Goal: Contribute content: Contribute content

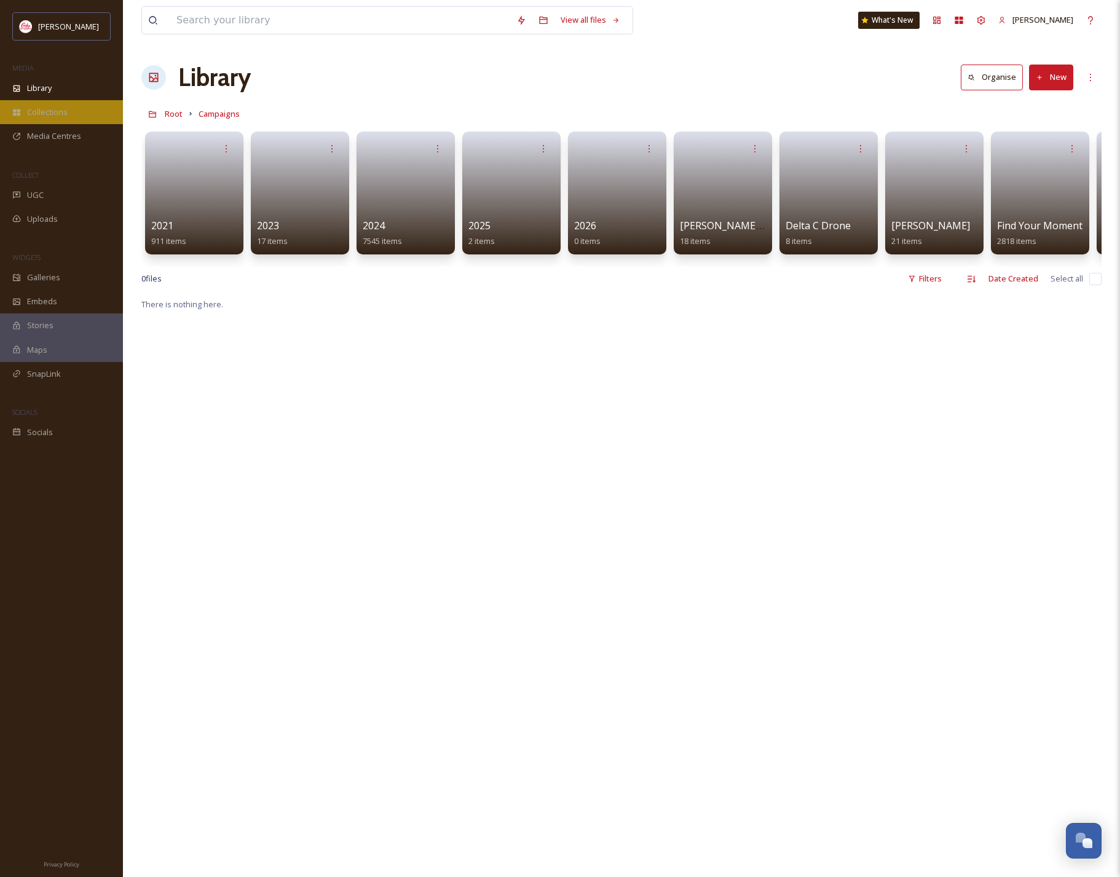
click at [58, 111] on span "Collections" at bounding box center [47, 112] width 41 height 12
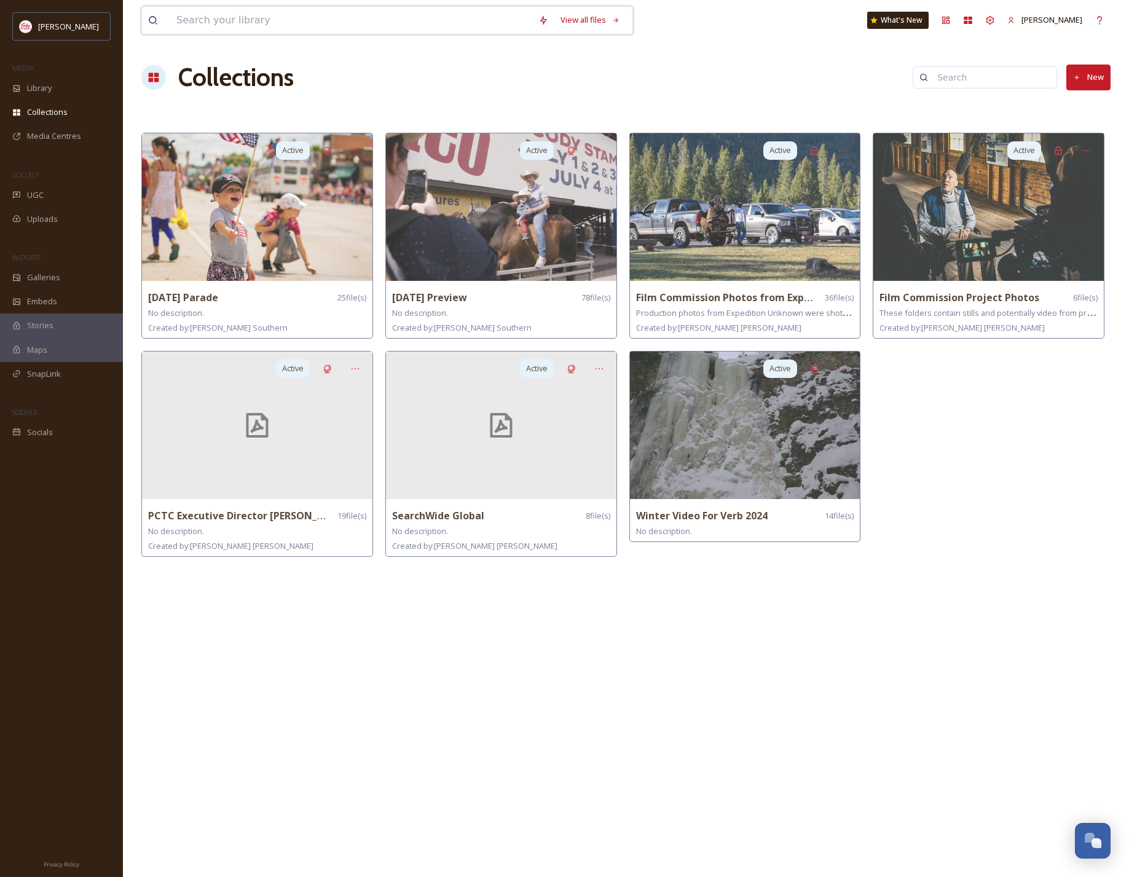
click at [239, 18] on input at bounding box center [351, 20] width 362 height 27
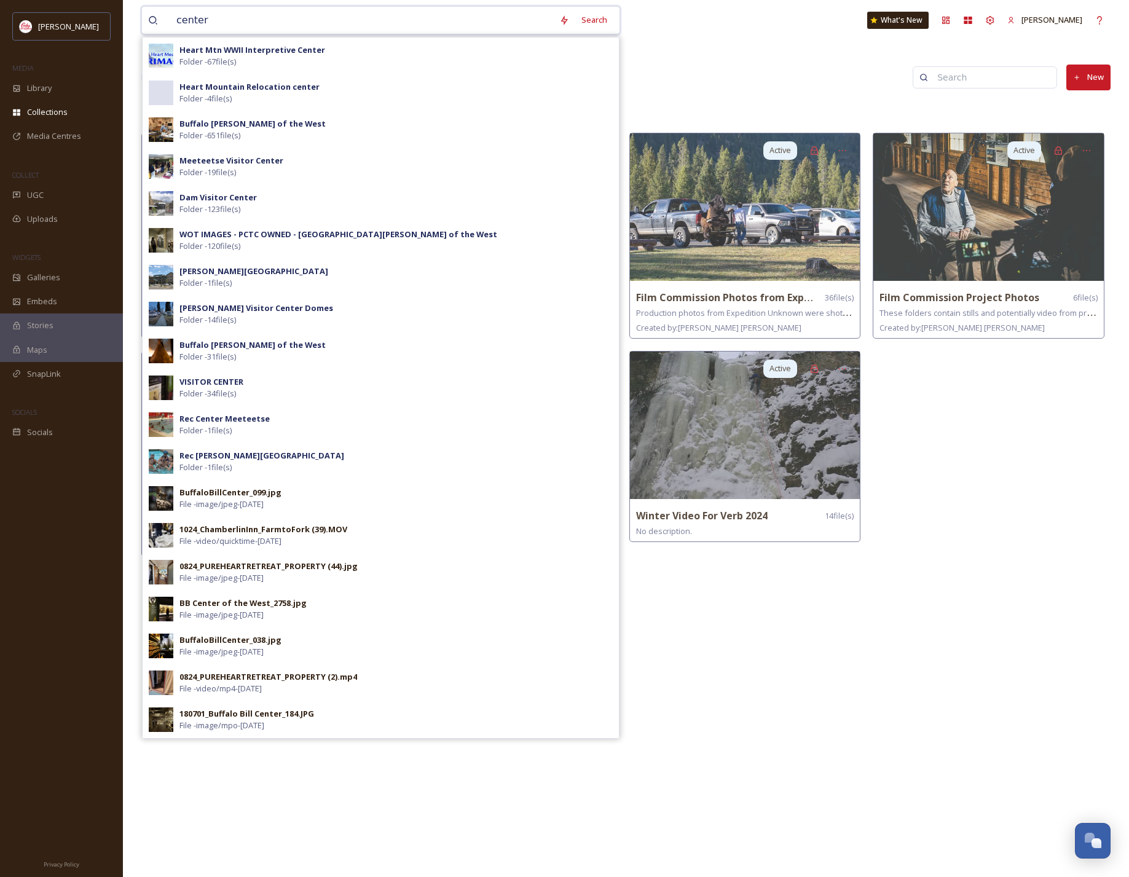
drag, startPoint x: 177, startPoint y: 22, endPoint x: 151, endPoint y: 22, distance: 25.8
click at [151, 22] on div "center" at bounding box center [350, 20] width 405 height 27
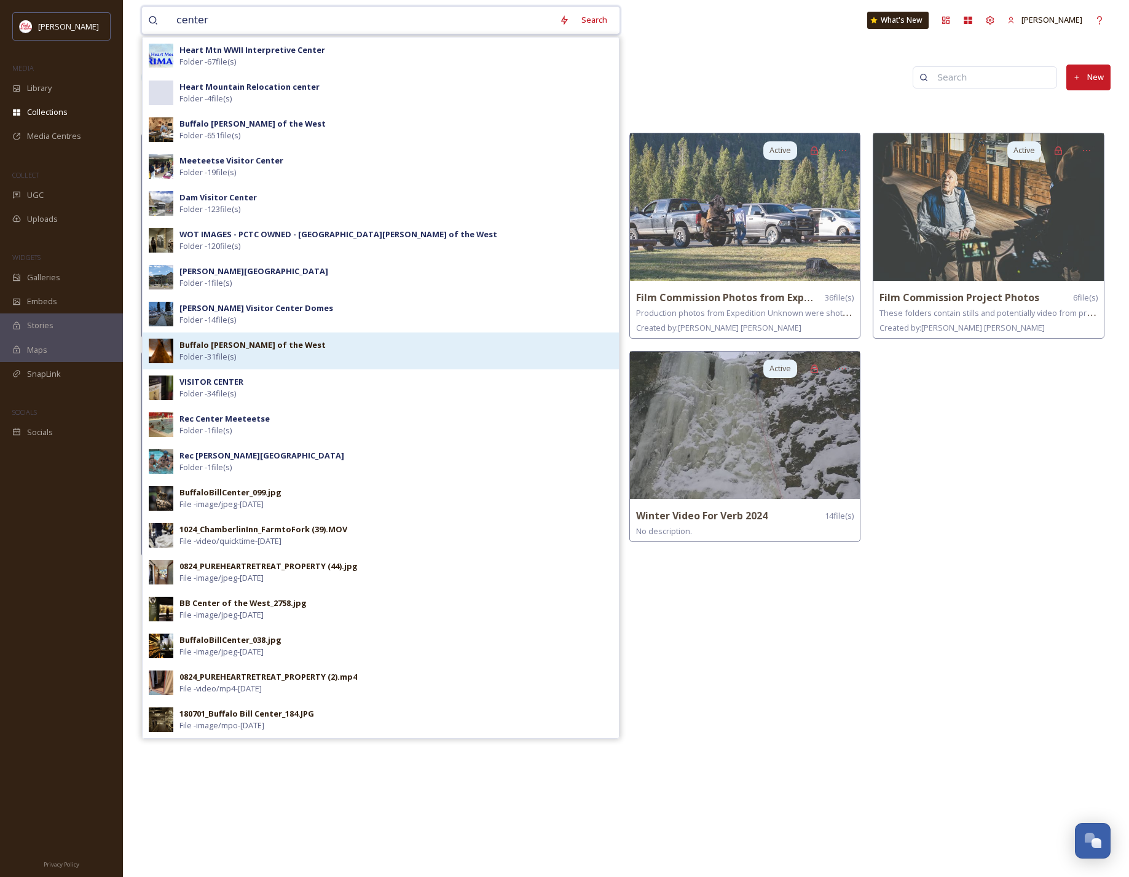
type input "center"
click at [422, 355] on div "Buffalo [PERSON_NAME] of the West Folder - 31 file(s)" at bounding box center [395, 350] width 433 height 23
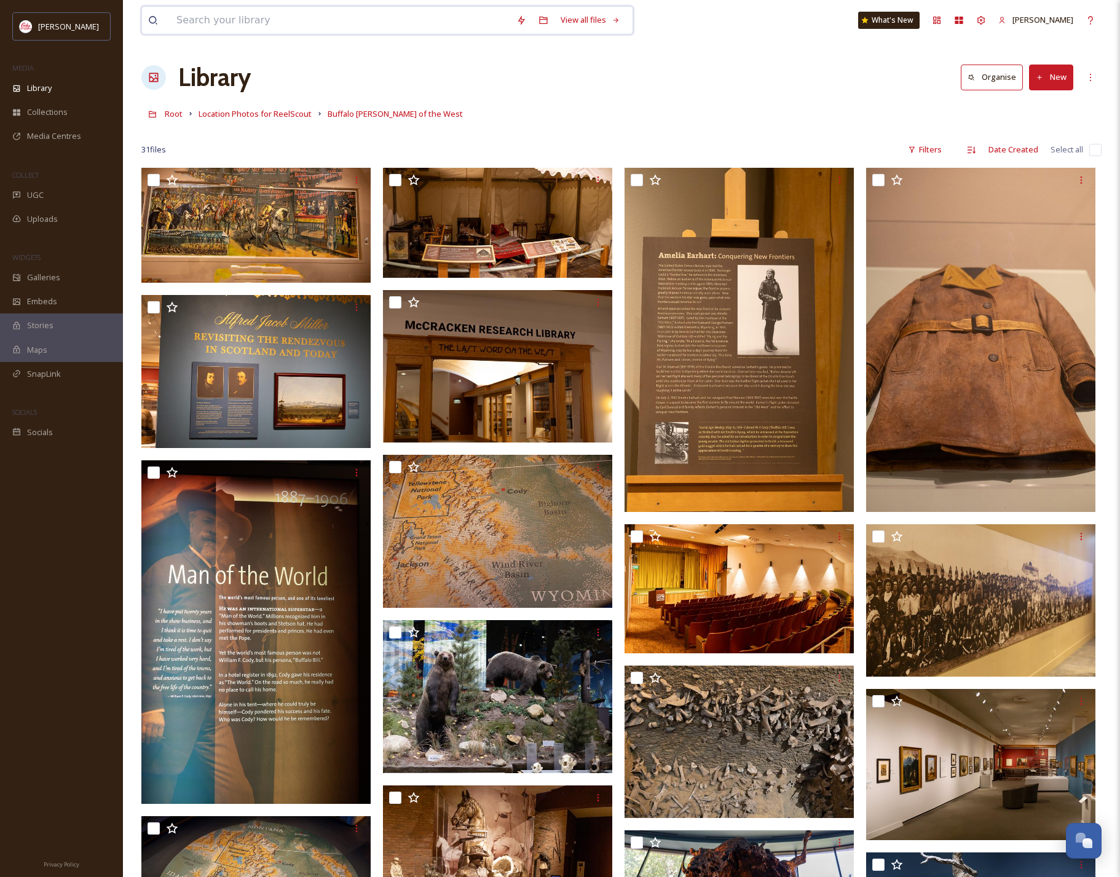
click at [256, 25] on input at bounding box center [340, 20] width 340 height 27
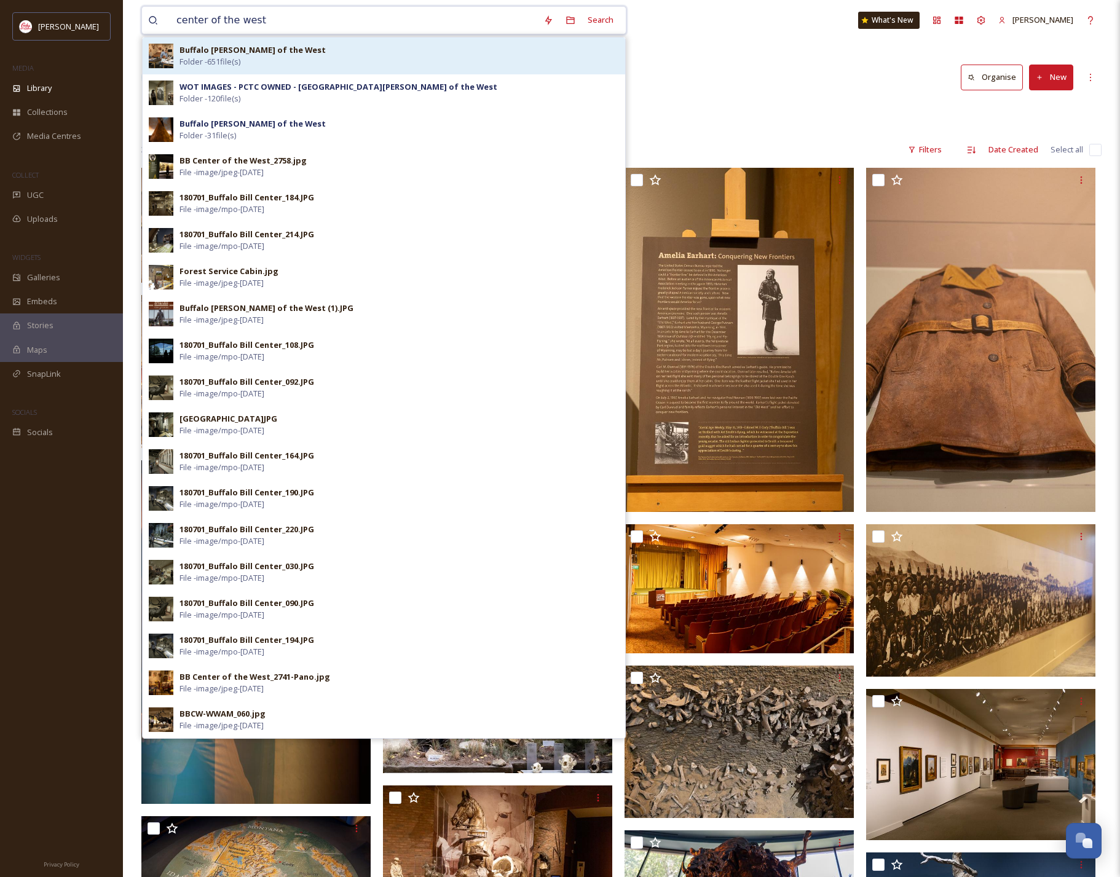
type input "center of the west"
click at [461, 57] on div "Buffalo [PERSON_NAME] of the West Folder - 651 file(s)" at bounding box center [399, 55] width 440 height 23
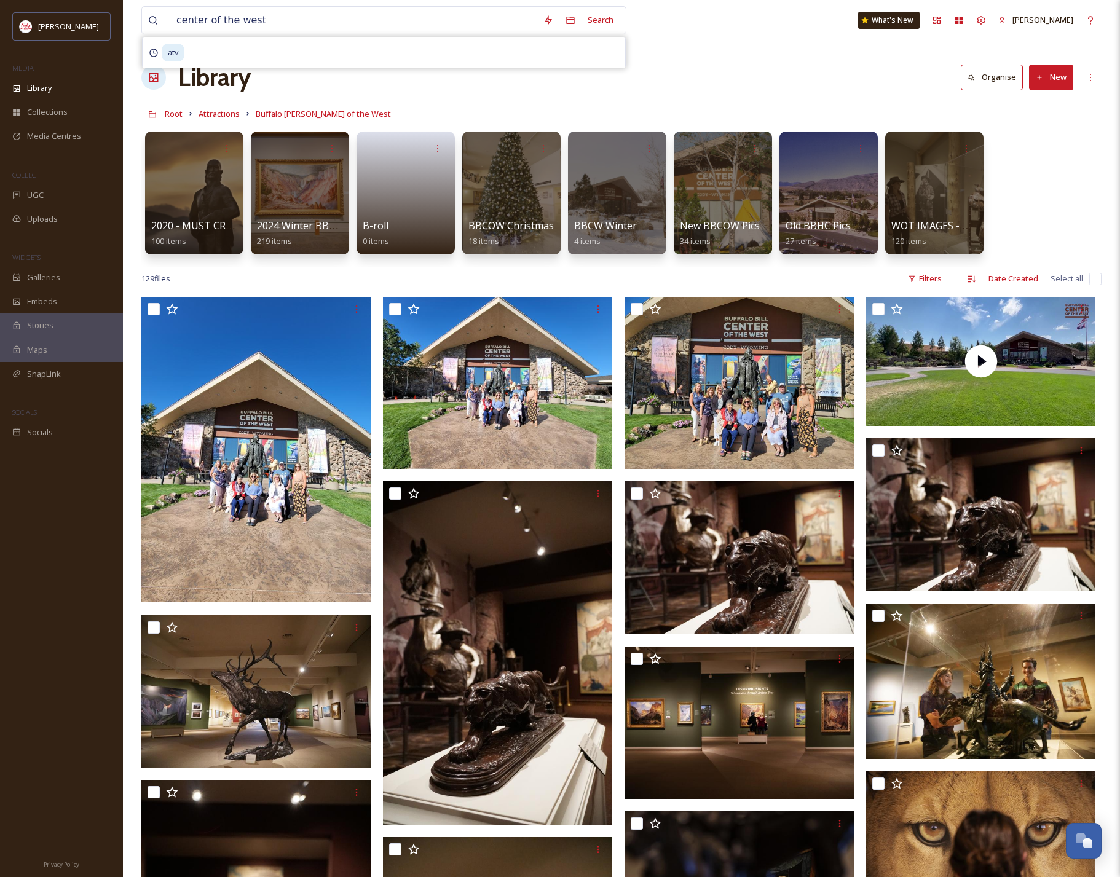
click at [1049, 81] on button "New" at bounding box center [1051, 77] width 44 height 25
click at [1036, 153] on span "Folder" at bounding box center [1036, 154] width 23 height 12
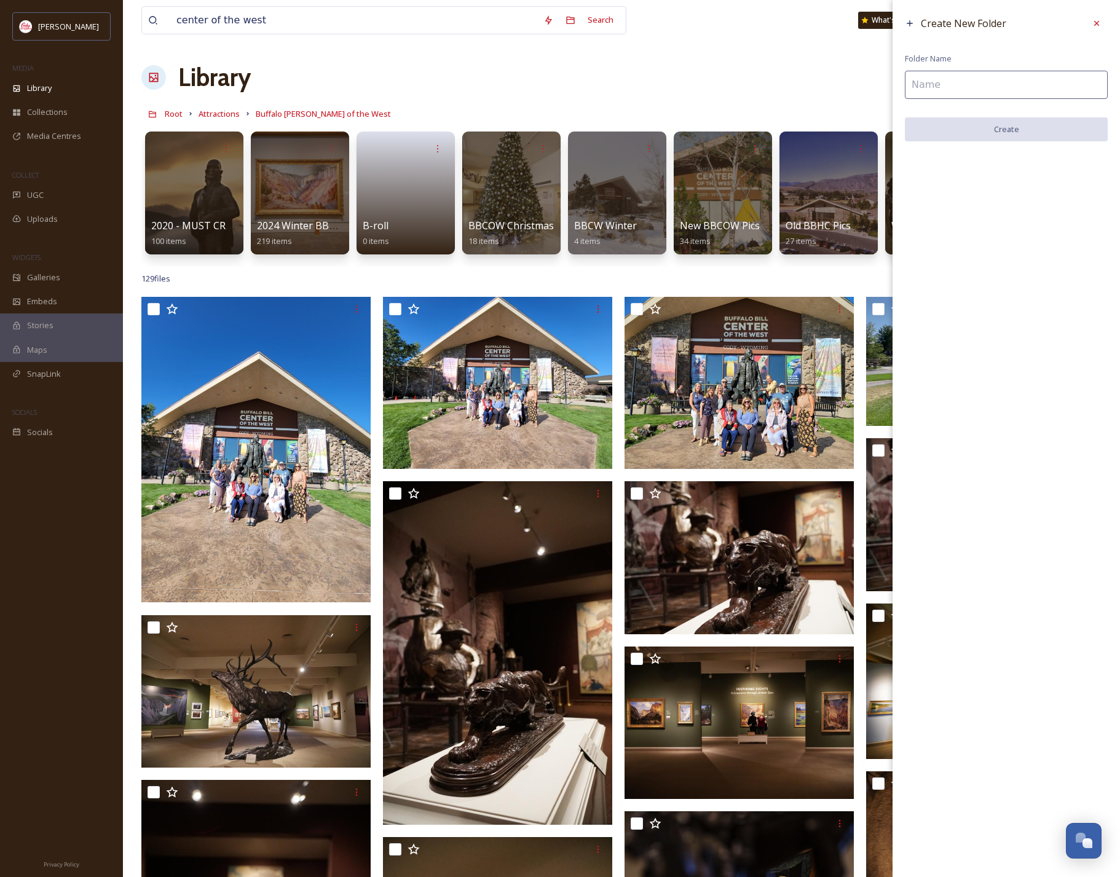
click at [1004, 87] on input at bounding box center [1006, 85] width 203 height 28
drag, startPoint x: 961, startPoint y: 84, endPoint x: 937, endPoint y: 85, distance: 23.4
click at [937, 85] on input "2025 Ariel view of BBCOW" at bounding box center [1006, 85] width 203 height 28
type input "2025 drone view of BBCOW"
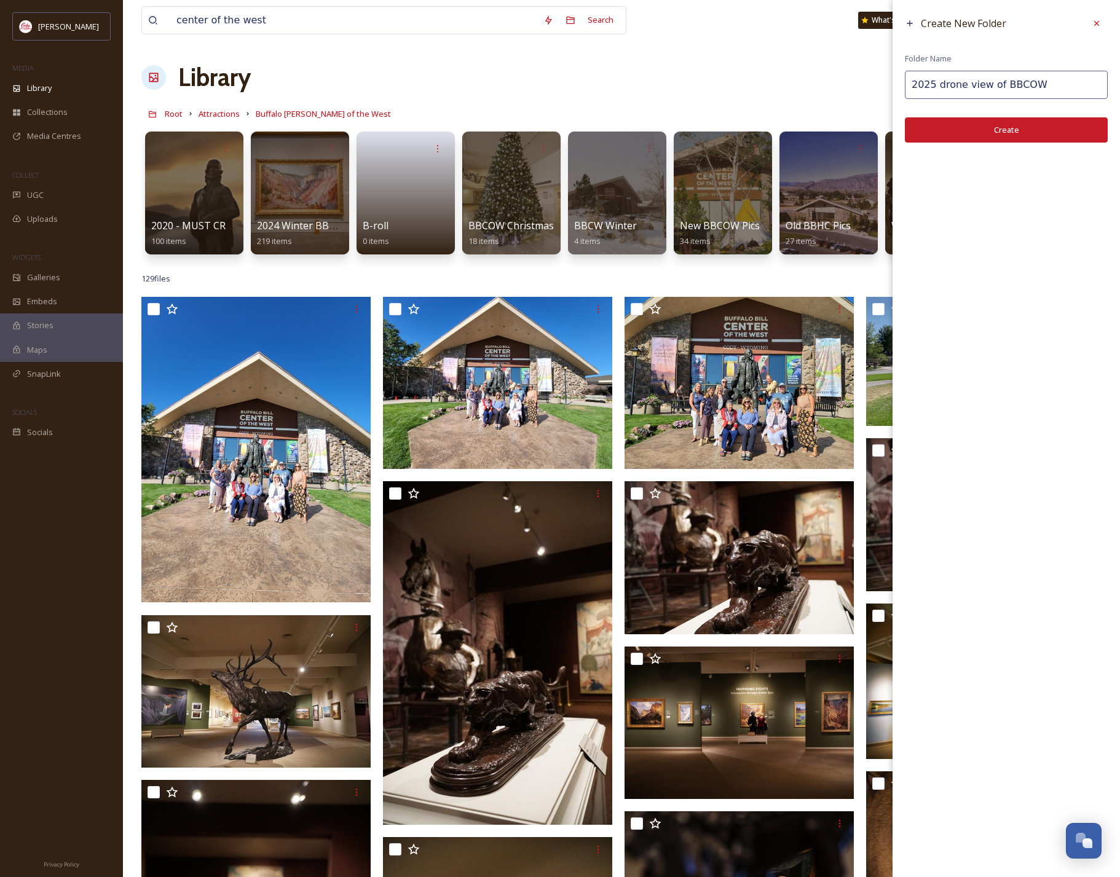
click at [953, 125] on button "Create" at bounding box center [1006, 129] width 203 height 25
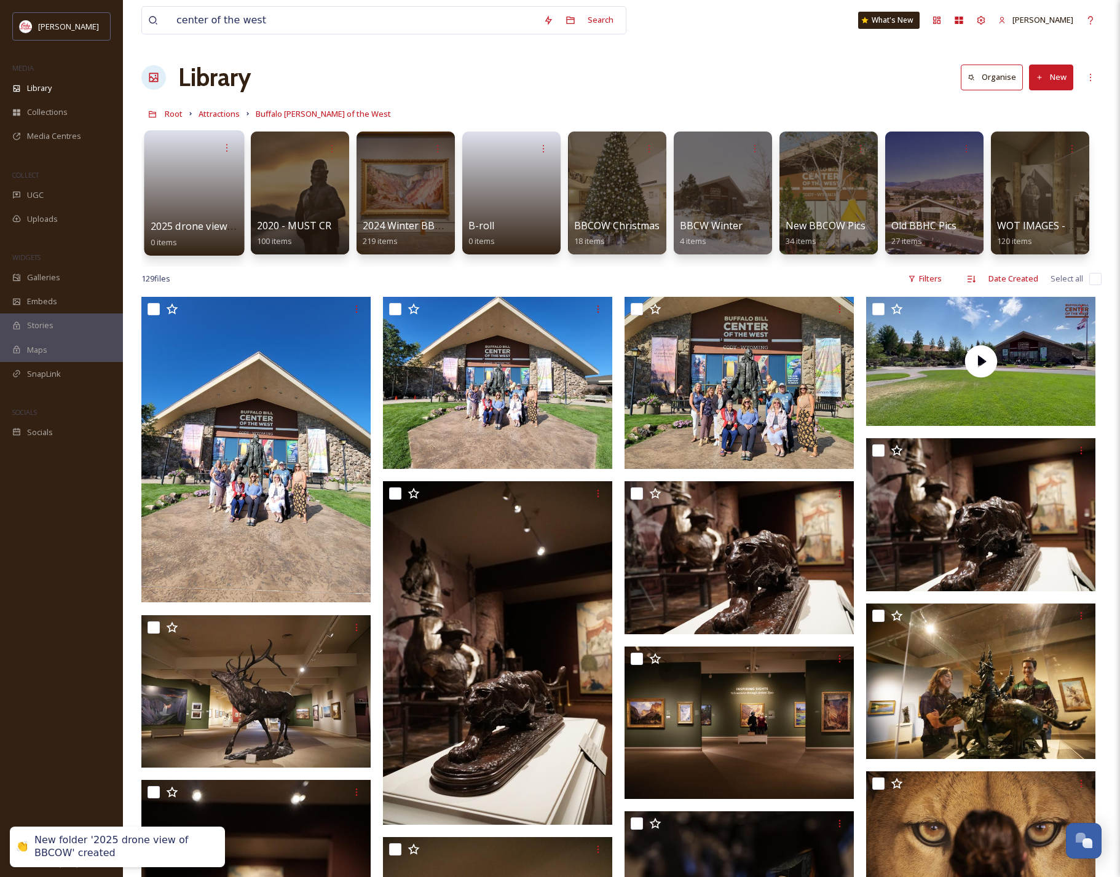
click at [204, 189] on link at bounding box center [195, 189] width 88 height 60
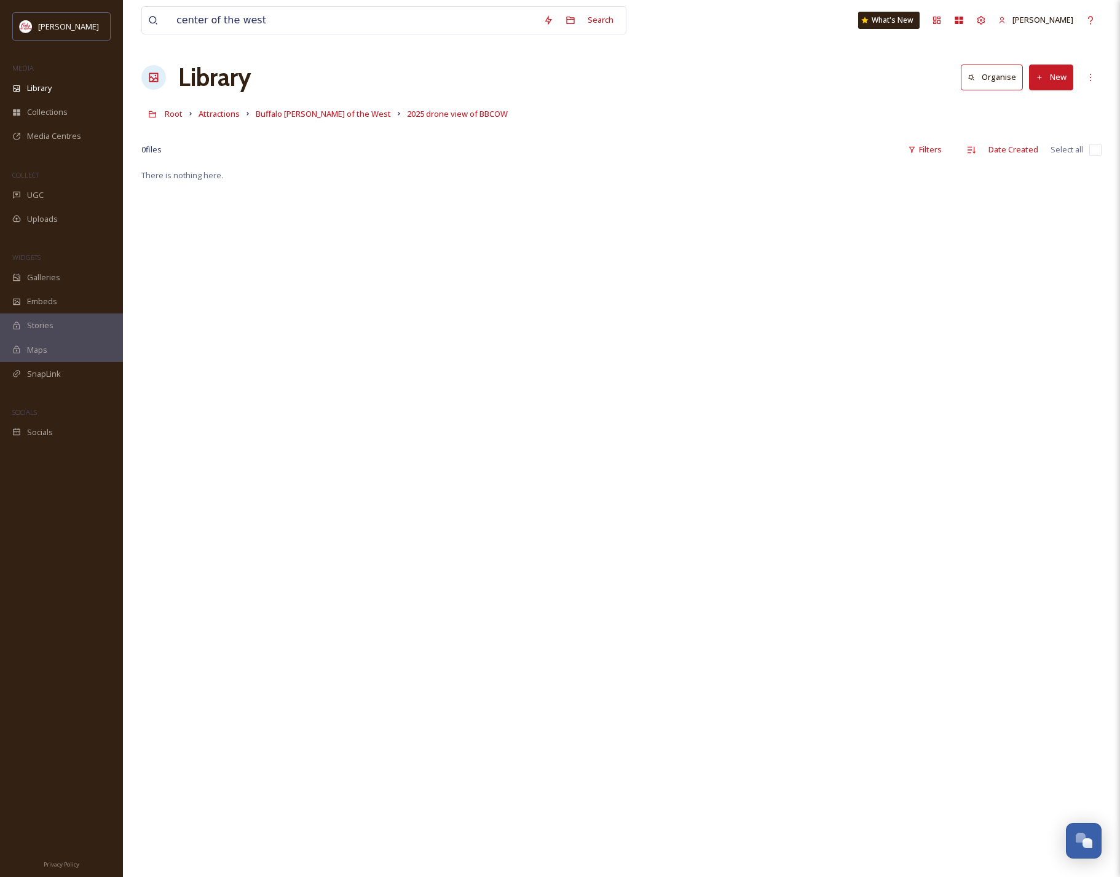
click at [1054, 84] on button "New" at bounding box center [1051, 77] width 44 height 25
click at [1053, 98] on div "File Upload" at bounding box center [1037, 106] width 69 height 24
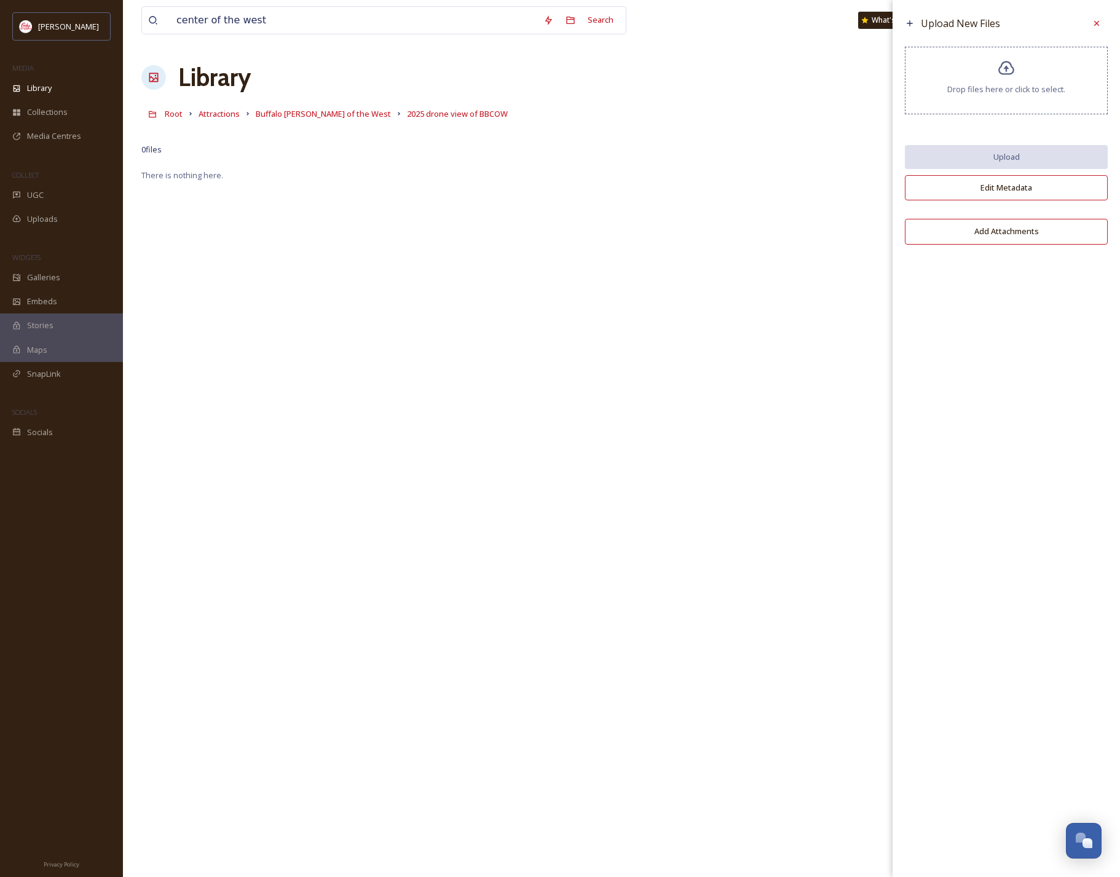
click at [1011, 237] on button "Add Attachments" at bounding box center [1006, 231] width 203 height 25
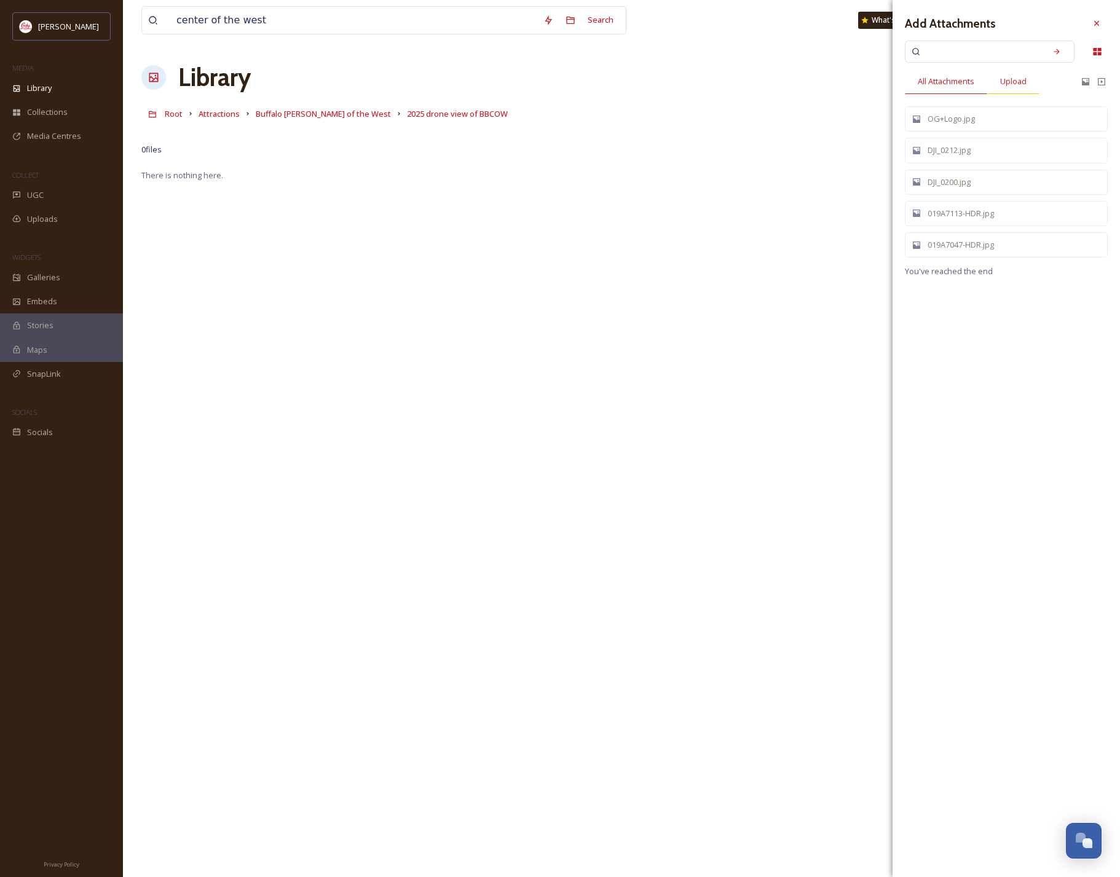
click at [1025, 85] on span "Upload" at bounding box center [1013, 82] width 26 height 12
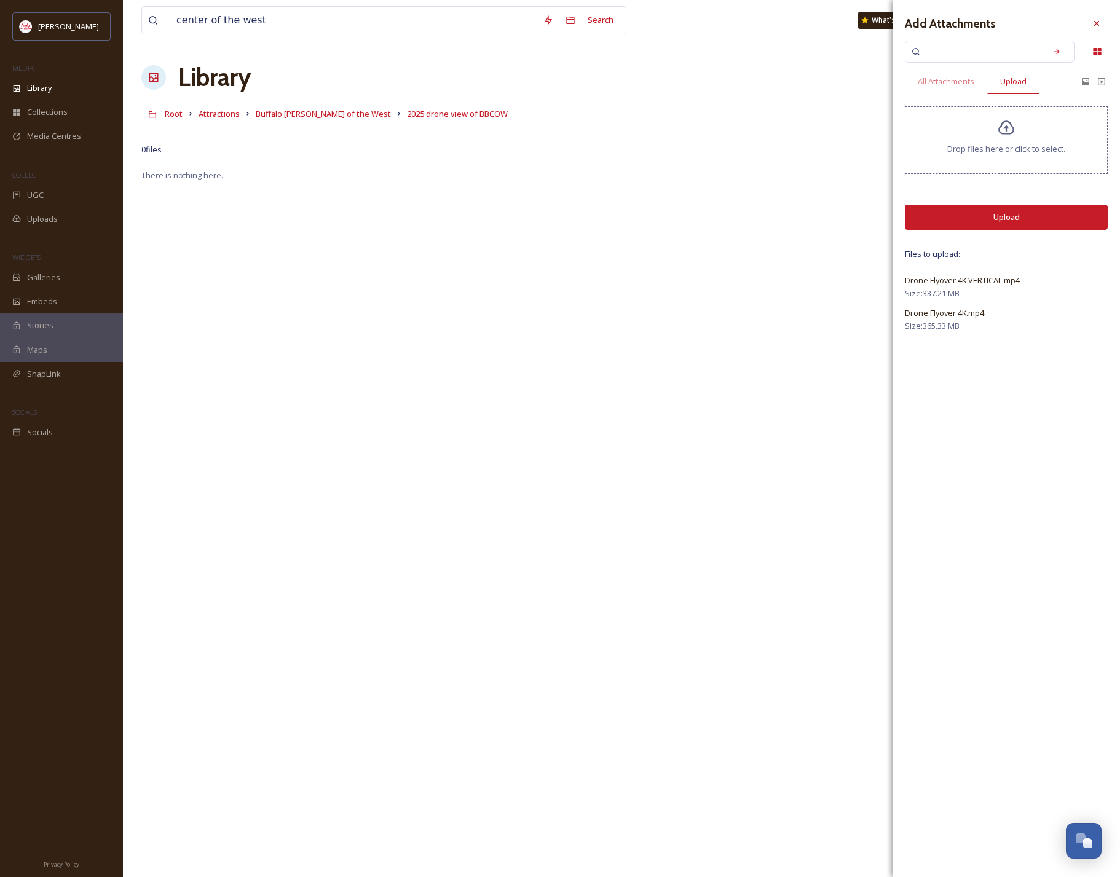
click at [1040, 212] on button "Upload" at bounding box center [1006, 217] width 203 height 25
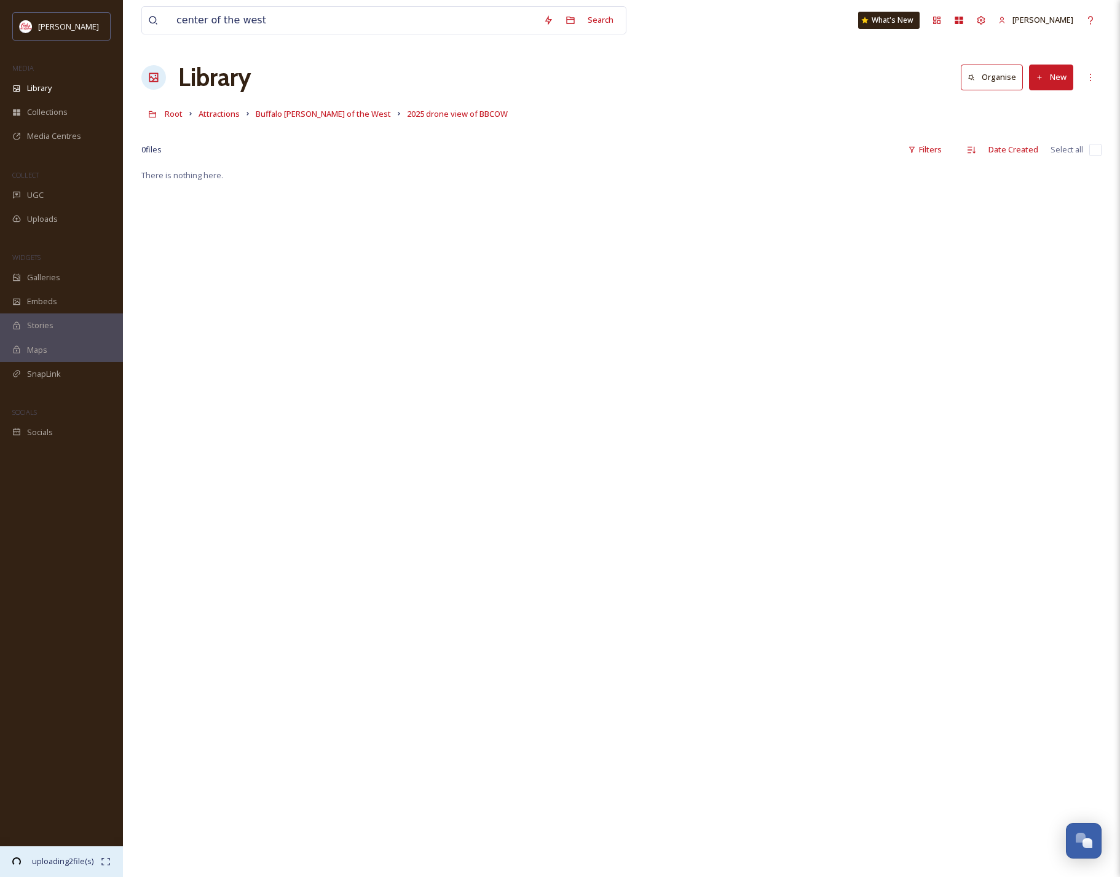
click at [47, 862] on span "uploading 2 file(s)" at bounding box center [62, 862] width 77 height 12
